Goal: Task Accomplishment & Management: Manage account settings

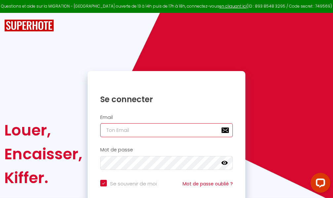
click at [175, 128] on input "email" at bounding box center [166, 130] width 132 height 14
type input "m"
checkbox input "true"
type input "ma"
checkbox input "true"
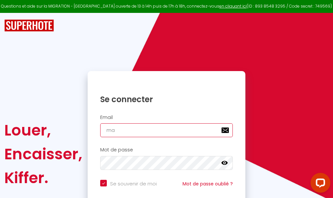
type input "mar"
checkbox input "true"
type input "marc"
checkbox input "true"
type input "marcd"
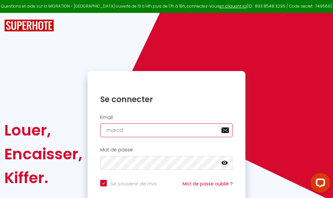
checkbox input "true"
type input "marcdp"
checkbox input "true"
type input "marcdpo"
checkbox input "true"
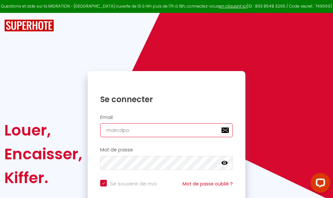
type input "marcdpoz"
checkbox input "true"
type input "marcdpoz."
checkbox input "true"
type input "marcdpoz.l"
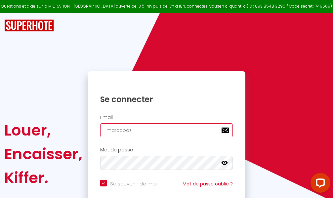
checkbox input "true"
type input "marcdpoz.lo"
checkbox input "true"
type input "marcdpoz.loc"
checkbox input "true"
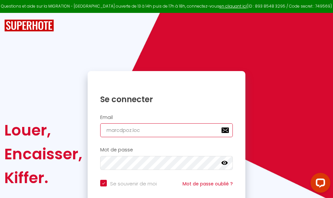
type input "marcdpoz.loca"
checkbox input "true"
type input "marcdpoz.locat"
checkbox input "true"
type input "marcdpoz.locati"
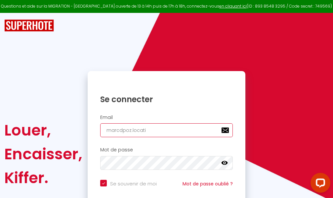
checkbox input "true"
type input "marcdpoz.locatio"
checkbox input "true"
type input "marcdpoz.location"
checkbox input "true"
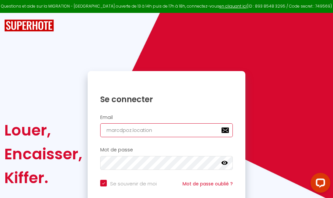
type input "marcdpoz.location@"
checkbox input "true"
type input "marcdpoz.location@g"
checkbox input "true"
type input "marcdpoz.location@gm"
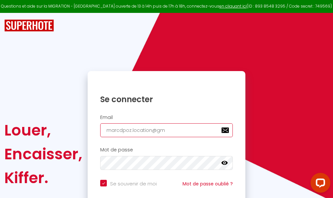
checkbox input "true"
type input "marcdpoz.location@gma"
checkbox input "true"
type input "marcdpoz.location@gmai"
checkbox input "true"
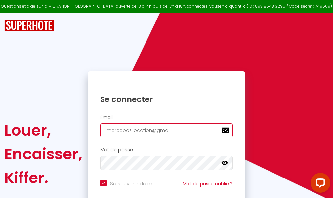
type input "[EMAIL_ADDRESS]"
checkbox input "true"
type input "[EMAIL_ADDRESS]."
checkbox input "true"
type input "marcdpoz.location@gmail.c"
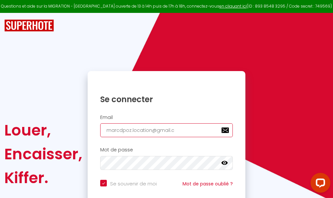
checkbox input "true"
type input "[EMAIL_ADDRESS][DOMAIN_NAME]"
checkbox input "true"
type input "[EMAIL_ADDRESS][DOMAIN_NAME]"
checkbox input "true"
